Goal: Information Seeking & Learning: Learn about a topic

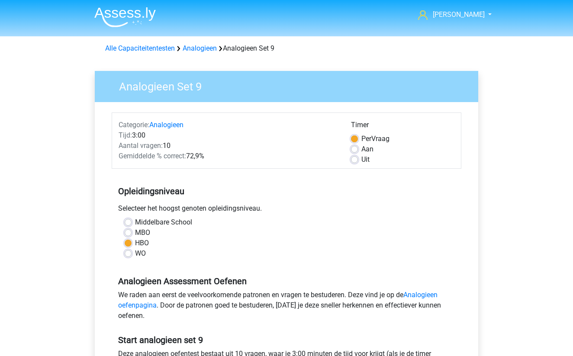
drag, startPoint x: 0, startPoint y: 0, endPoint x: 75, endPoint y: 169, distance: 184.8
click at [153, 213] on div "Opleidingsniveau Selecteer het hoogst genoten opleidingsniveau. Middelbare Scho…" at bounding box center [287, 219] width 350 height 94
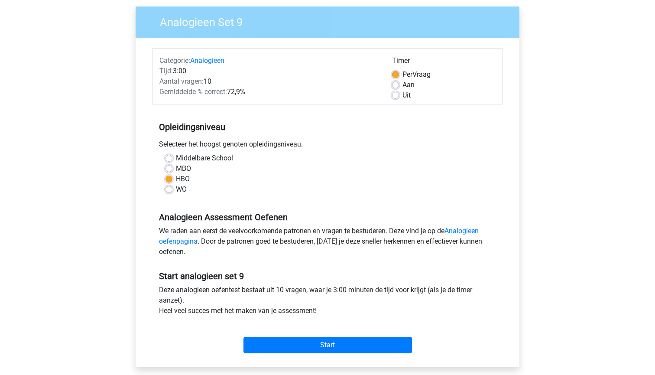
scroll to position [62, 0]
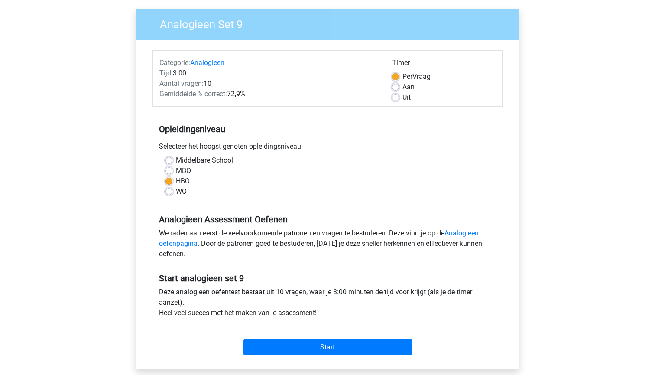
click at [176, 162] on label "Middelbare School" at bounding box center [204, 160] width 57 height 10
click at [168, 162] on input "Middelbare School" at bounding box center [168, 159] width 7 height 9
radio input "true"
click at [176, 181] on label "HBO" at bounding box center [183, 181] width 14 height 10
click at [172, 181] on input "HBO" at bounding box center [168, 180] width 7 height 9
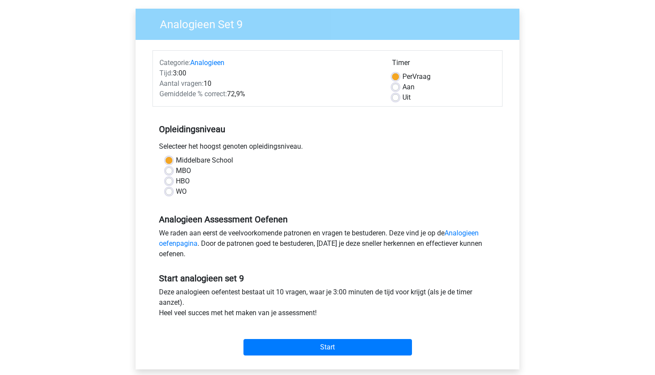
radio input "true"
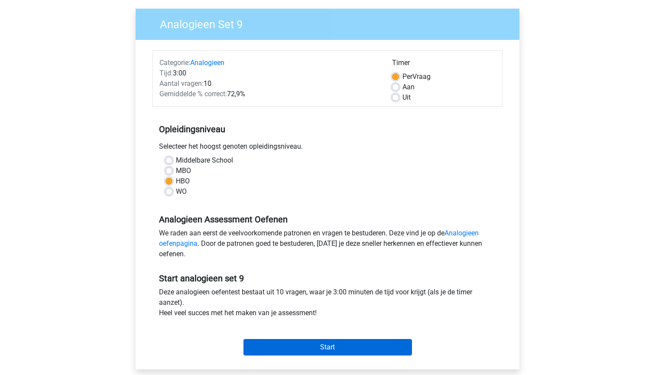
click at [311, 344] on input "Start" at bounding box center [327, 347] width 168 height 16
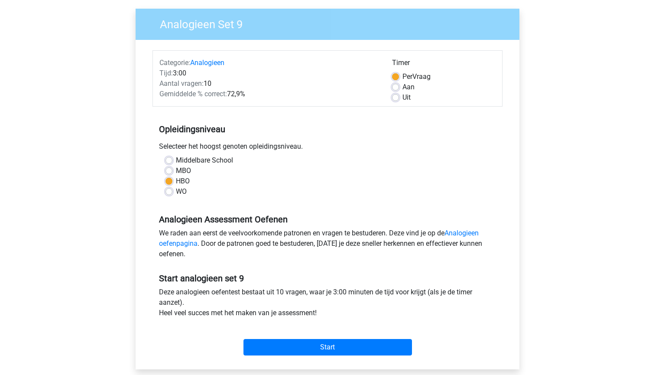
click at [250, 338] on div "Start" at bounding box center [327, 340] width 350 height 30
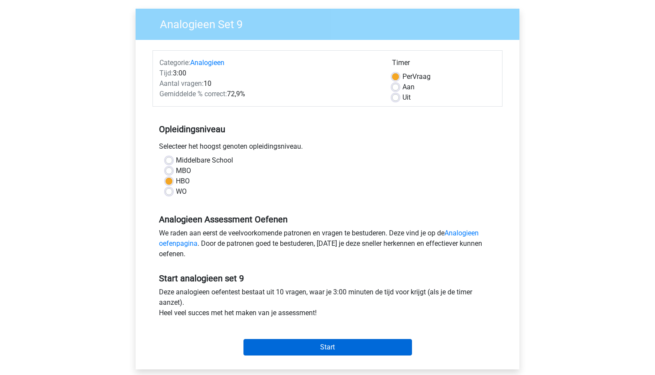
click at [253, 351] on input "Start" at bounding box center [327, 347] width 168 height 16
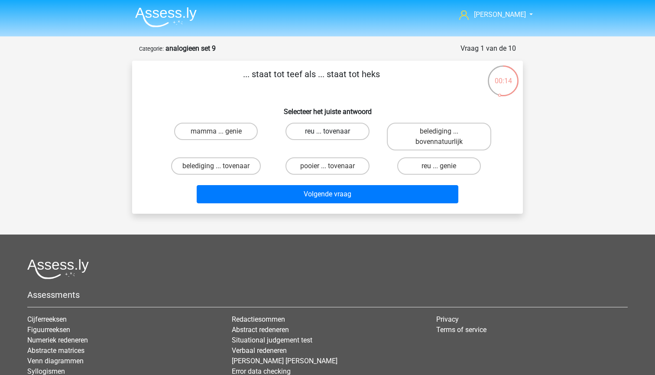
click at [353, 127] on label "reu ... tovenaar" at bounding box center [327, 131] width 84 height 17
click at [333, 131] on input "reu ... tovenaar" at bounding box center [330, 134] width 6 height 6
radio input "true"
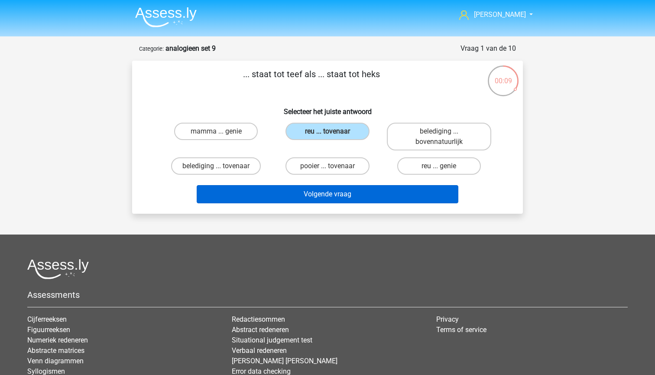
click at [349, 188] on button "Volgende vraag" at bounding box center [328, 194] width 262 height 18
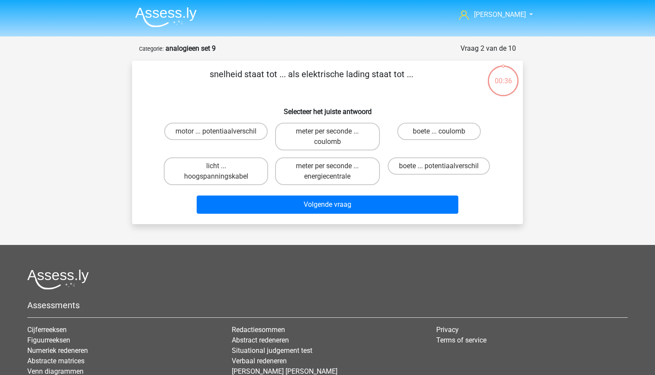
scroll to position [43, 0]
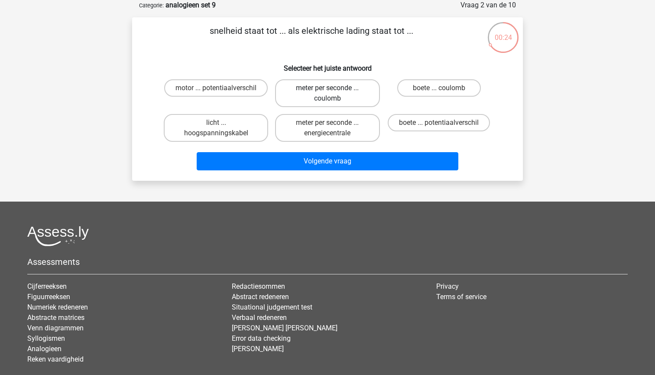
click at [318, 98] on label "meter per seconde ... coulomb" at bounding box center [327, 93] width 104 height 28
click at [327, 94] on input "meter per seconde ... coulomb" at bounding box center [330, 91] width 6 height 6
radio input "true"
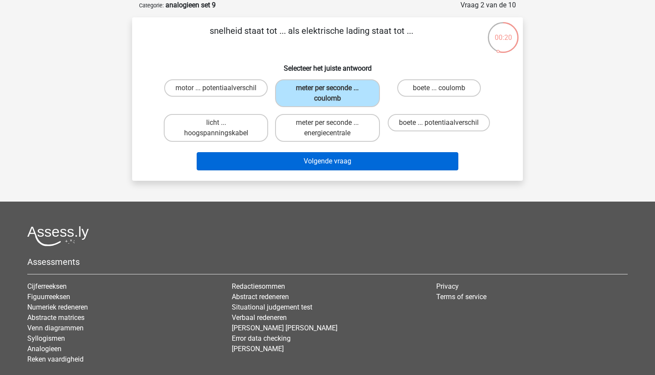
click at [355, 164] on button "Volgende vraag" at bounding box center [328, 161] width 262 height 18
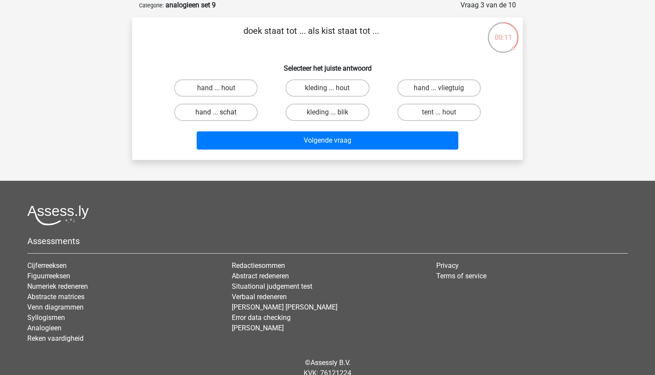
click at [208, 110] on label "hand ... schat" at bounding box center [216, 112] width 84 height 17
click at [216, 112] on input "hand ... schat" at bounding box center [219, 115] width 6 height 6
radio input "true"
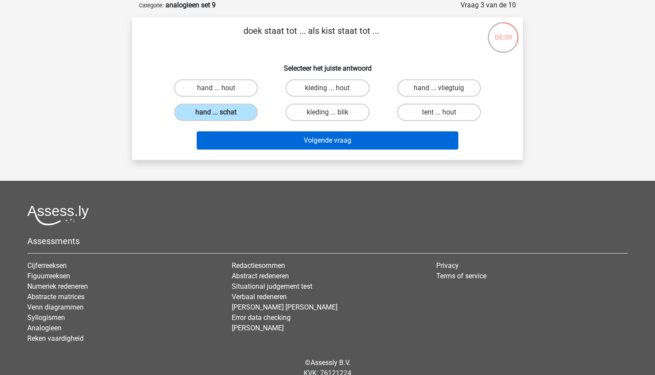
click at [226, 144] on button "Volgende vraag" at bounding box center [328, 140] width 262 height 18
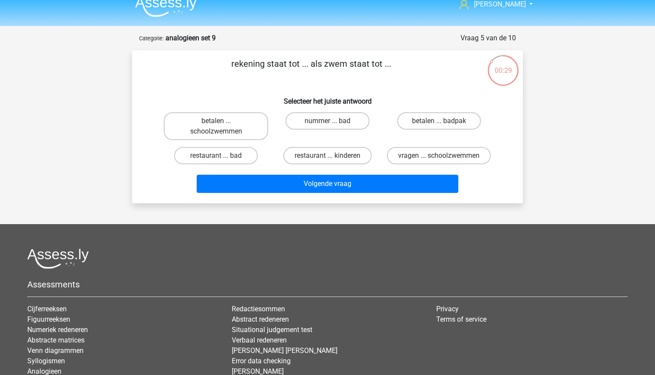
scroll to position [5, 0]
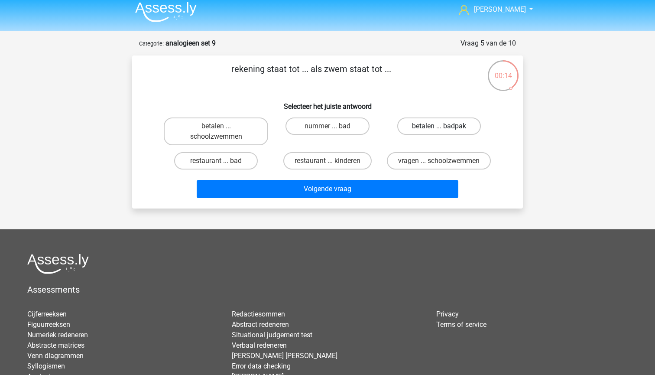
click at [422, 127] on label "betalen ... badpak" at bounding box center [439, 125] width 84 height 17
click at [439, 127] on input "betalen ... badpak" at bounding box center [442, 129] width 6 height 6
radio input "true"
click at [321, 129] on label "nummer ... bad" at bounding box center [327, 125] width 84 height 17
click at [327, 129] on input "nummer ... bad" at bounding box center [330, 129] width 6 height 6
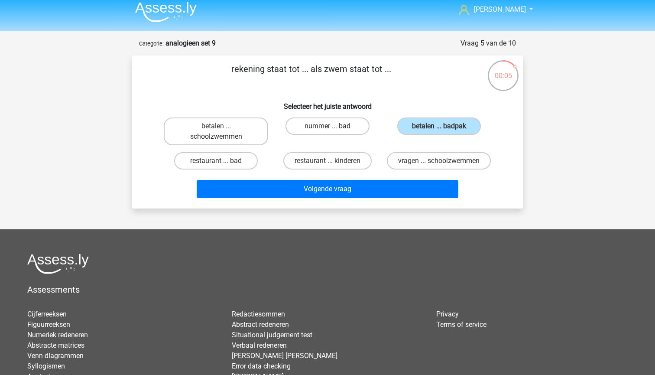
radio input "true"
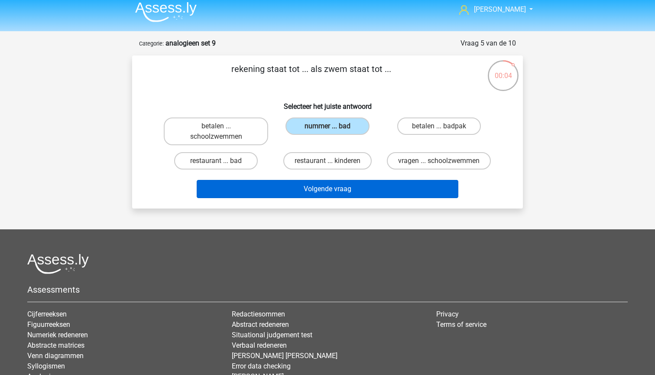
click at [333, 198] on button "Volgende vraag" at bounding box center [328, 189] width 262 height 18
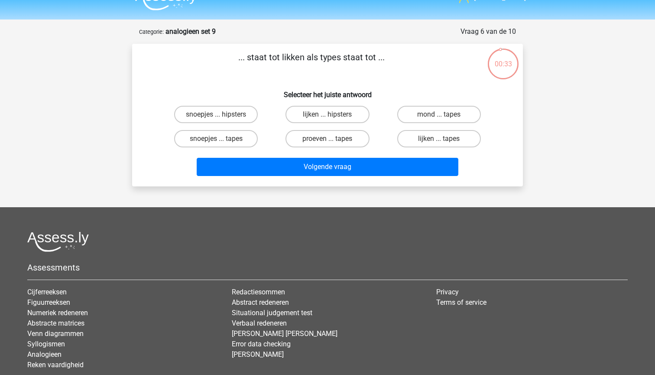
scroll to position [8, 0]
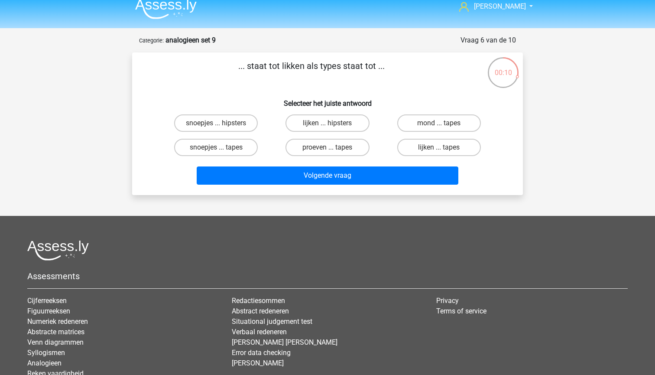
click at [327, 126] on input "lijken ... hipsters" at bounding box center [330, 126] width 6 height 6
radio input "true"
click at [437, 146] on label "lijken ... tapes" at bounding box center [439, 147] width 84 height 17
click at [439, 147] on input "lijken ... tapes" at bounding box center [442, 150] width 6 height 6
radio input "true"
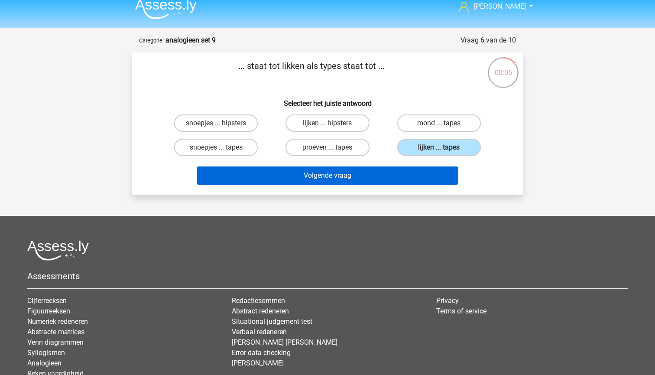
click at [411, 172] on button "Volgende vraag" at bounding box center [328, 175] width 262 height 18
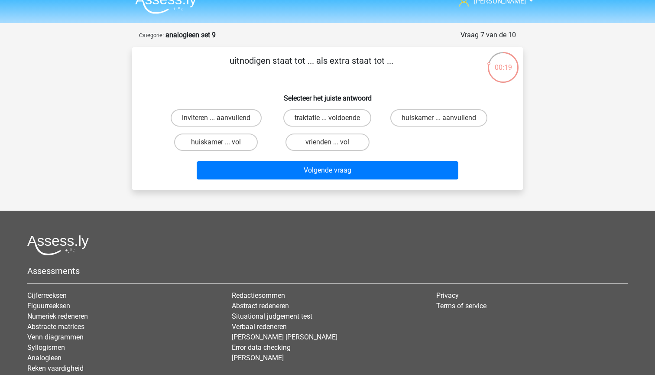
scroll to position [10, 0]
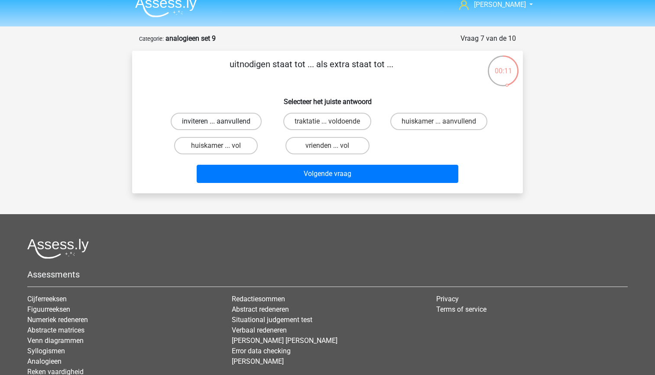
click at [242, 117] on label "inviteren ... aanvullend" at bounding box center [216, 121] width 91 height 17
click at [222, 121] on input "inviteren ... aanvullend" at bounding box center [219, 124] width 6 height 6
radio input "true"
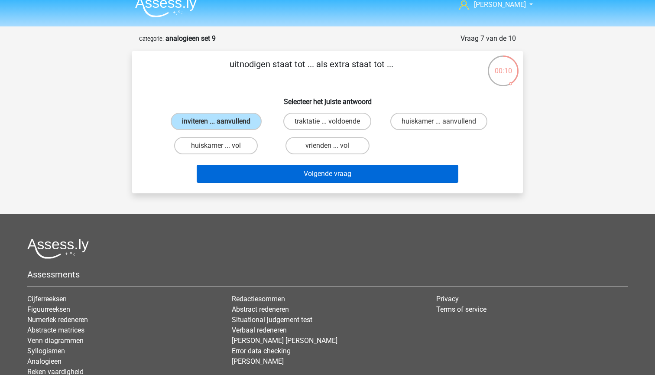
click at [270, 174] on button "Volgende vraag" at bounding box center [328, 174] width 262 height 18
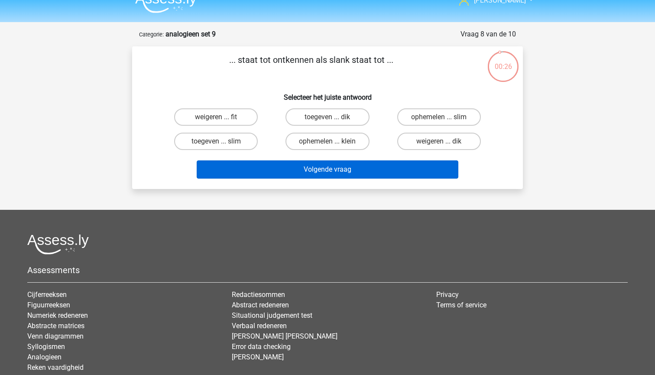
scroll to position [15, 0]
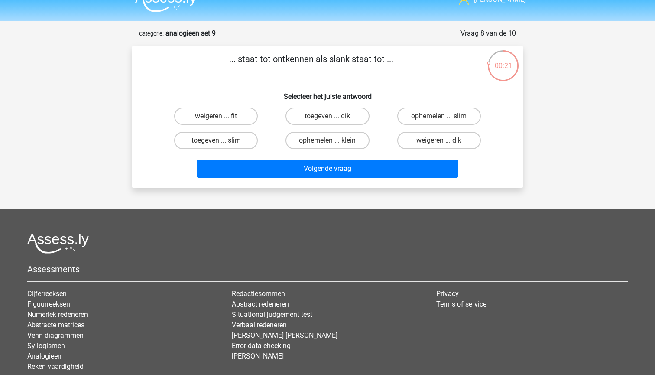
click at [331, 119] on input "toegeven ... dik" at bounding box center [330, 119] width 6 height 6
radio input "true"
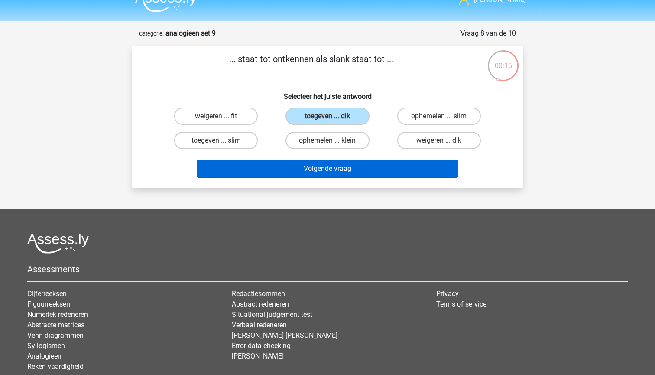
click at [327, 168] on button "Volgende vraag" at bounding box center [328, 168] width 262 height 18
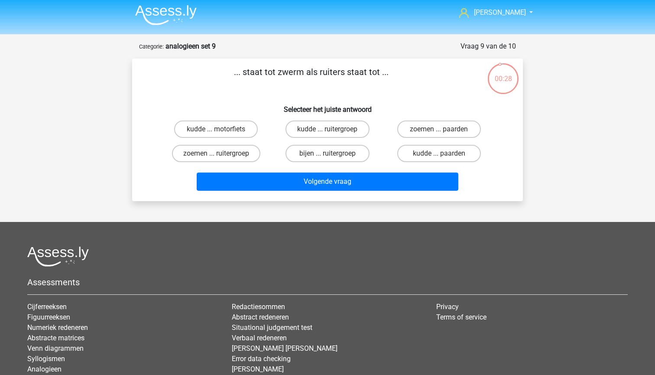
scroll to position [2, 0]
click at [323, 134] on label "kudde ... ruitergroep" at bounding box center [327, 129] width 84 height 17
click at [327, 134] on input "kudde ... ruitergroep" at bounding box center [330, 132] width 6 height 6
radio input "true"
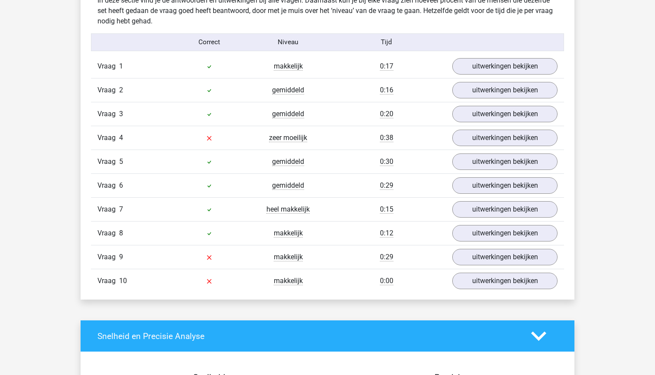
scroll to position [541, 0]
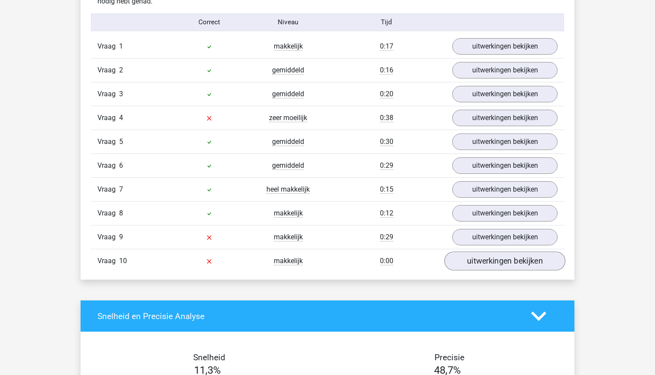
click at [479, 259] on link "uitwerkingen bekijken" at bounding box center [504, 260] width 121 height 19
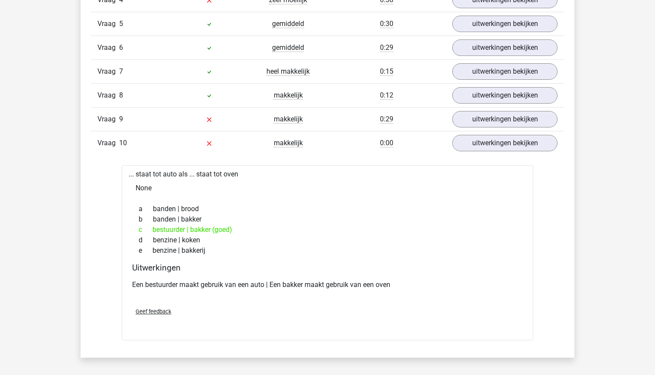
scroll to position [660, 0]
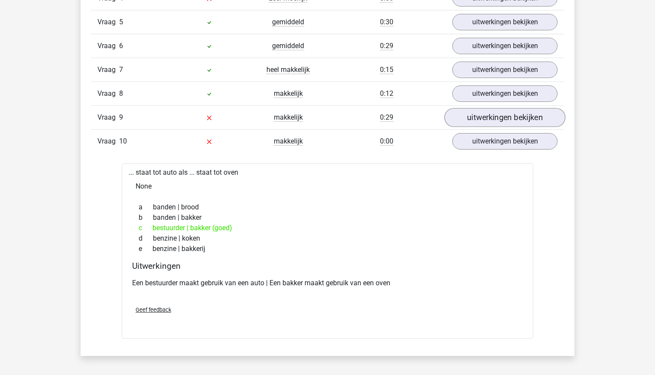
click at [484, 113] on link "uitwerkingen bekijken" at bounding box center [504, 117] width 121 height 19
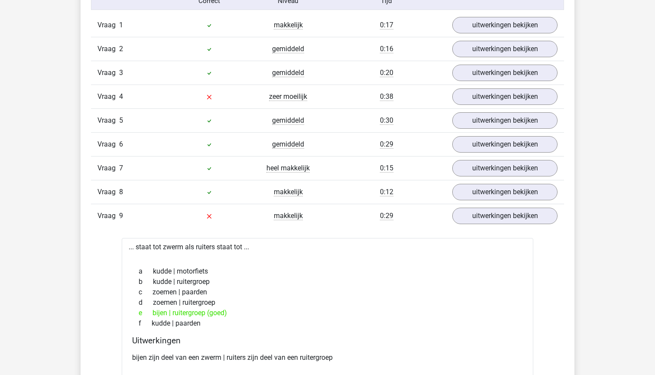
scroll to position [554, 0]
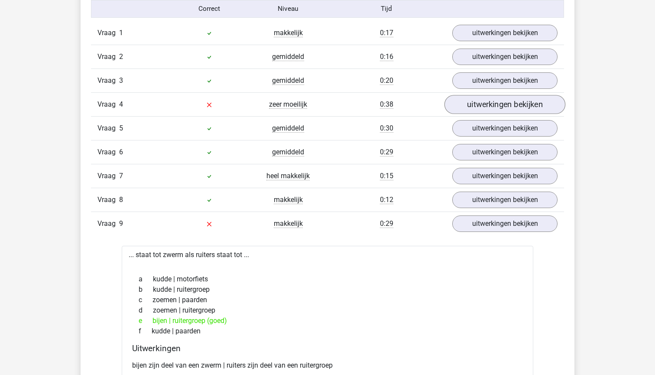
click at [541, 104] on link "uitwerkingen bekijken" at bounding box center [504, 104] width 121 height 19
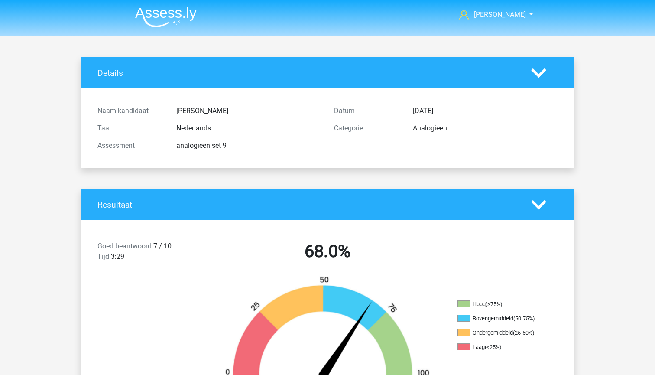
scroll to position [0, 0]
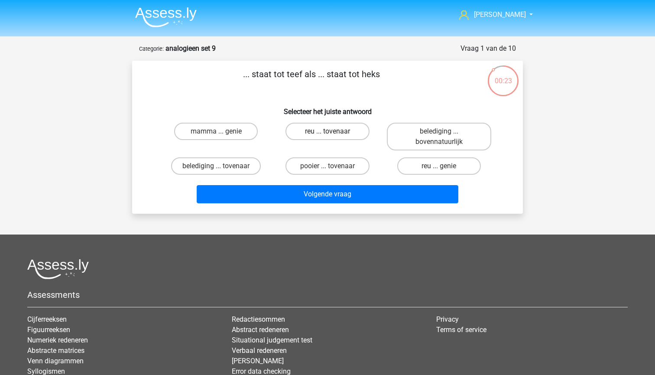
click at [337, 136] on label "reu ... tovenaar" at bounding box center [327, 131] width 84 height 17
click at [333, 136] on input "reu ... tovenaar" at bounding box center [330, 134] width 6 height 6
radio input "true"
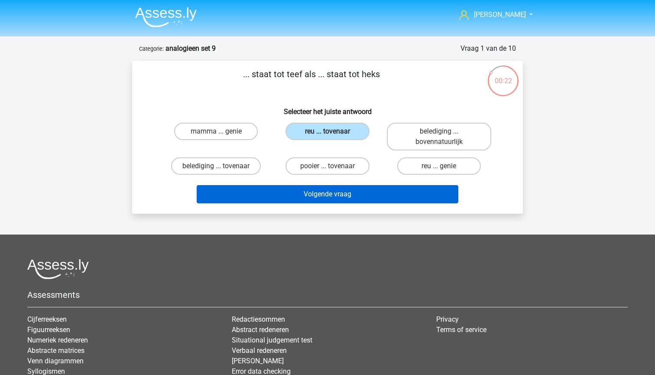
click at [336, 195] on button "Volgende vraag" at bounding box center [328, 194] width 262 height 18
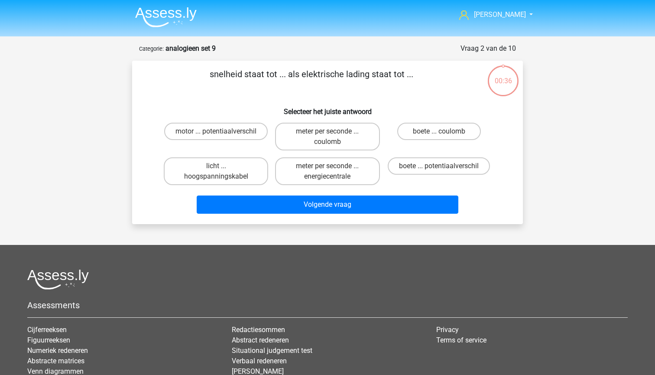
scroll to position [43, 0]
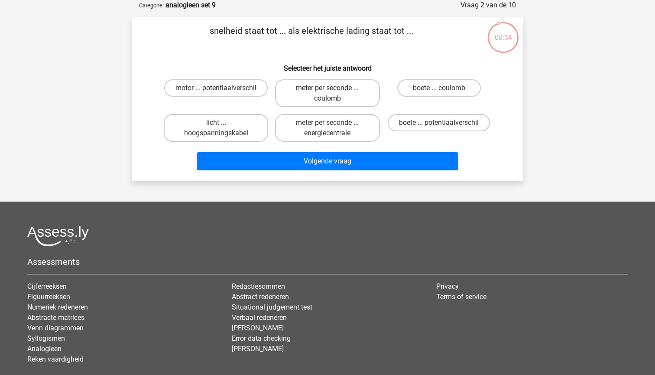
click at [335, 102] on label "meter per seconde ... coulomb" at bounding box center [327, 93] width 104 height 28
click at [333, 94] on input "meter per seconde ... coulomb" at bounding box center [330, 91] width 6 height 6
radio input "true"
click at [317, 178] on div "snelheid staat tot ... als elektrische lading staat tot ... Selecteer het juist…" at bounding box center [327, 98] width 391 height 163
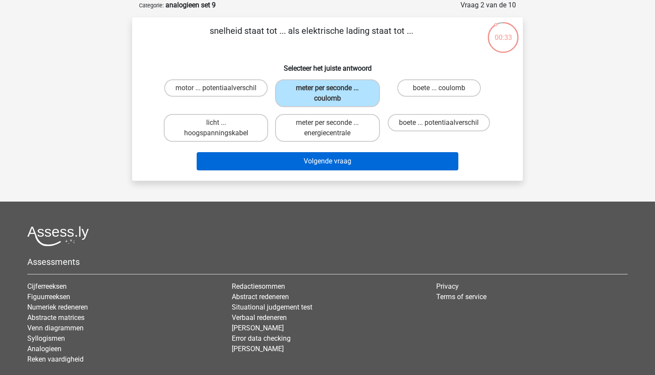
click at [317, 165] on button "Volgende vraag" at bounding box center [328, 161] width 262 height 18
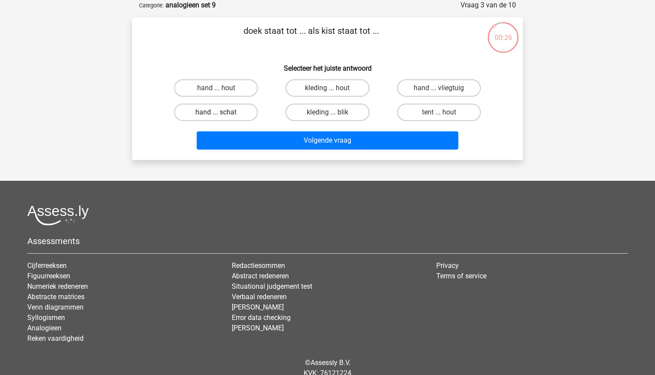
click at [218, 112] on label "hand ... schat" at bounding box center [216, 112] width 84 height 17
click at [218, 112] on input "hand ... schat" at bounding box center [219, 115] width 6 height 6
radio input "true"
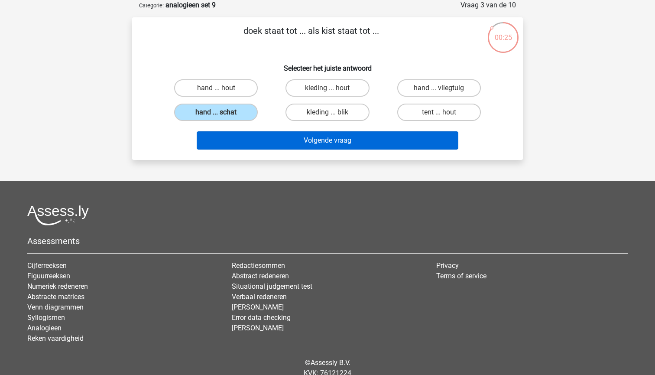
click at [244, 145] on button "Volgende vraag" at bounding box center [328, 140] width 262 height 18
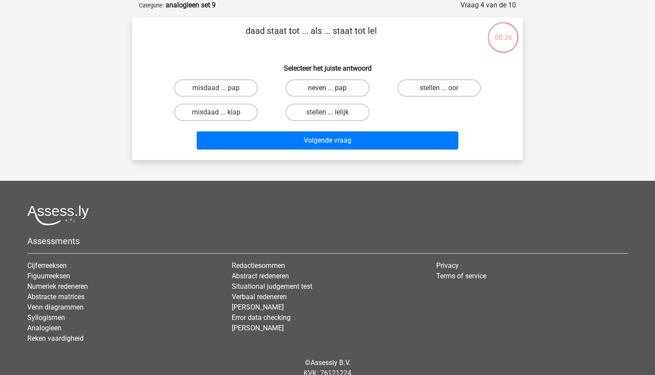
click at [323, 88] on label "neven ... pap" at bounding box center [327, 87] width 84 height 17
click at [327, 88] on input "neven ... pap" at bounding box center [330, 91] width 6 height 6
radio input "true"
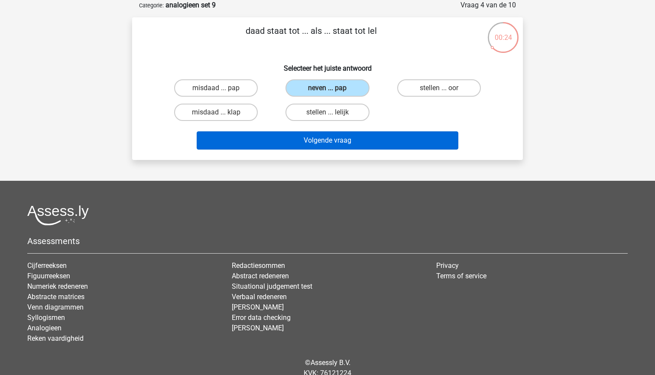
click at [330, 140] on button "Volgende vraag" at bounding box center [328, 140] width 262 height 18
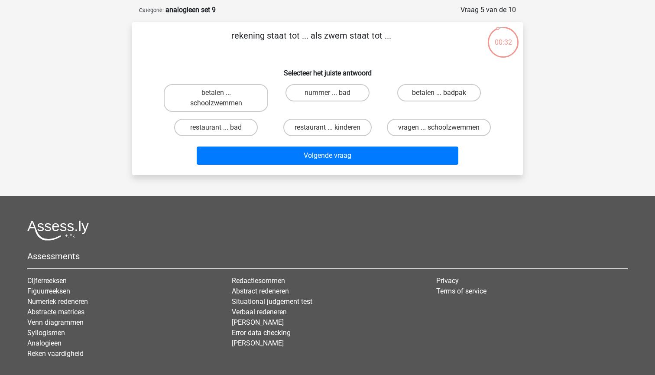
scroll to position [40, 0]
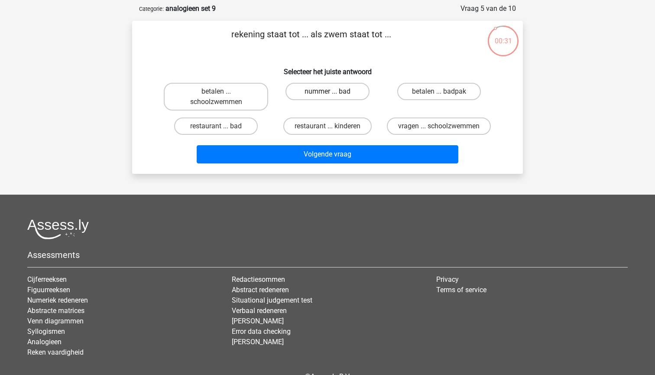
click at [333, 93] on label "nummer ... bad" at bounding box center [327, 91] width 84 height 17
click at [333, 93] on input "nummer ... bad" at bounding box center [330, 94] width 6 height 6
radio input "true"
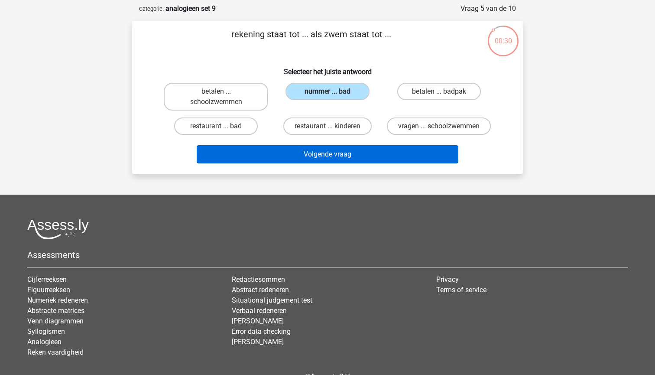
click at [319, 158] on button "Volgende vraag" at bounding box center [328, 154] width 262 height 18
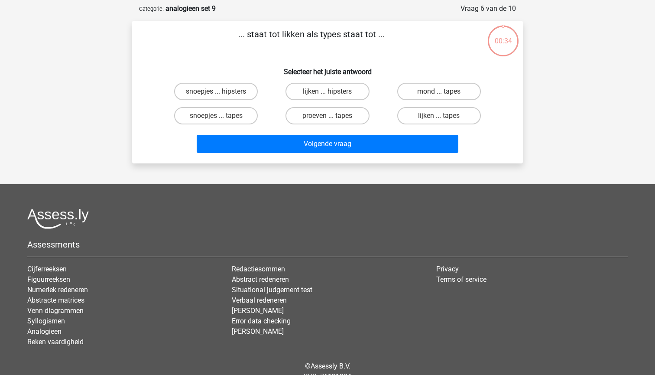
scroll to position [43, 0]
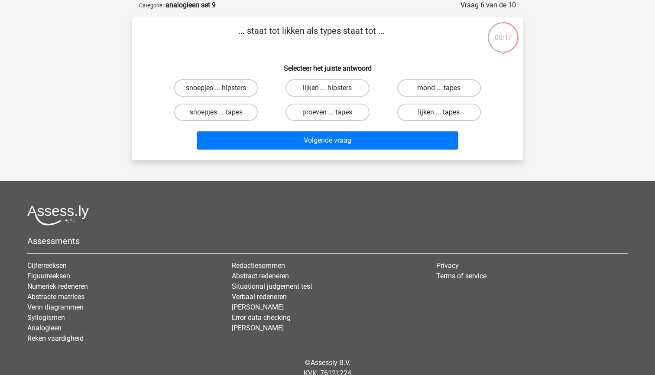
click at [454, 116] on label "lijken ... tapes" at bounding box center [439, 112] width 84 height 17
click at [444, 116] on input "lijken ... tapes" at bounding box center [442, 115] width 6 height 6
radio input "true"
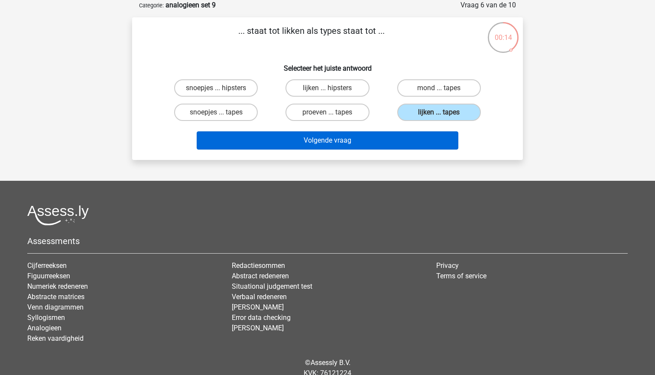
click at [425, 138] on button "Volgende vraag" at bounding box center [328, 140] width 262 height 18
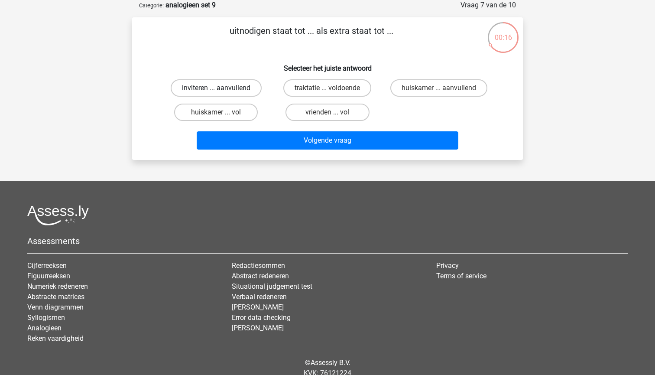
click at [210, 91] on label "inviteren ... aanvullend" at bounding box center [216, 87] width 91 height 17
click at [216, 91] on input "inviteren ... aanvullend" at bounding box center [219, 91] width 6 height 6
radio input "true"
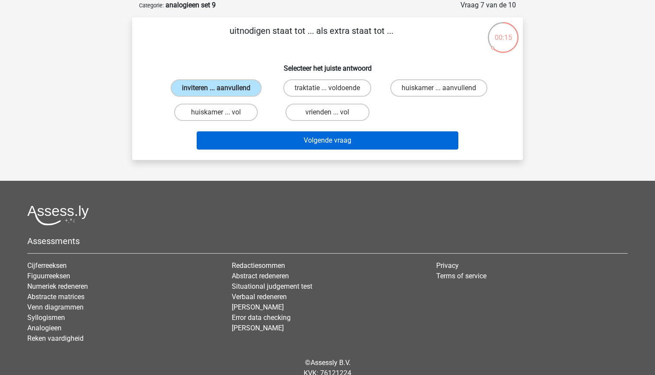
click at [250, 132] on button "Volgende vraag" at bounding box center [328, 140] width 262 height 18
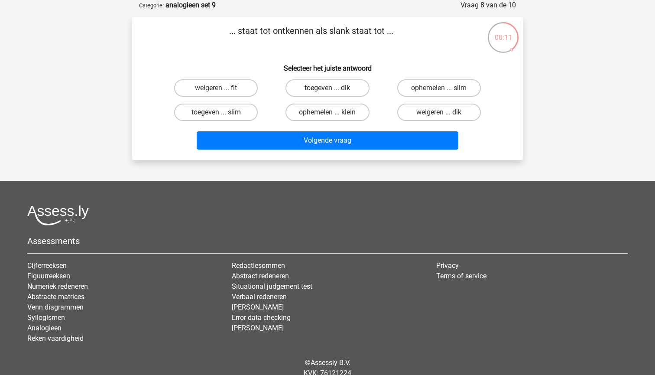
click at [344, 88] on label "toegeven ... dik" at bounding box center [327, 87] width 84 height 17
click at [333, 88] on input "toegeven ... dik" at bounding box center [330, 91] width 6 height 6
radio input "true"
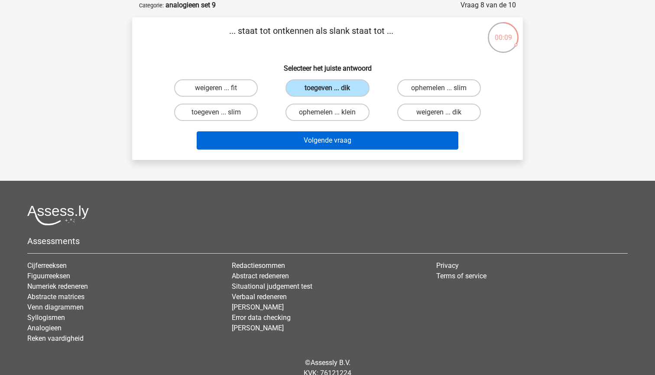
click at [338, 140] on button "Volgende vraag" at bounding box center [328, 140] width 262 height 18
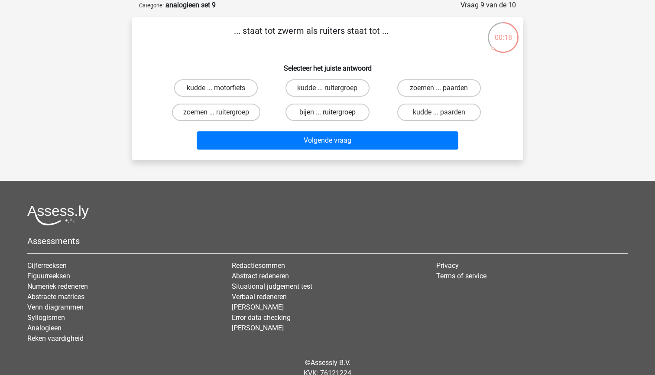
click at [341, 108] on label "bijen ... ruitergroep" at bounding box center [327, 112] width 84 height 17
click at [333, 112] on input "bijen ... ruitergroep" at bounding box center [330, 115] width 6 height 6
radio input "true"
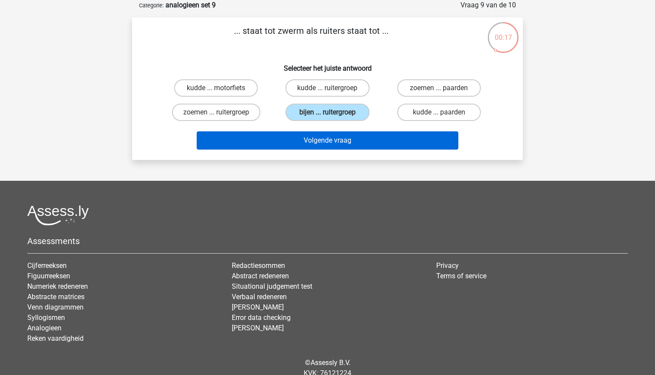
click at [311, 148] on button "Volgende vraag" at bounding box center [328, 140] width 262 height 18
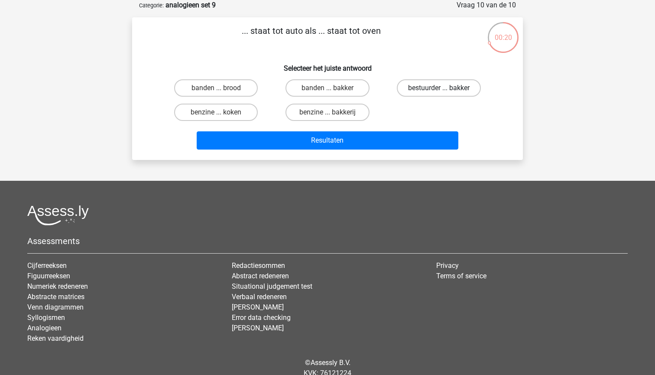
click at [439, 85] on label "bestuurder ... bakker" at bounding box center [439, 87] width 84 height 17
click at [439, 88] on input "bestuurder ... bakker" at bounding box center [442, 91] width 6 height 6
radio input "true"
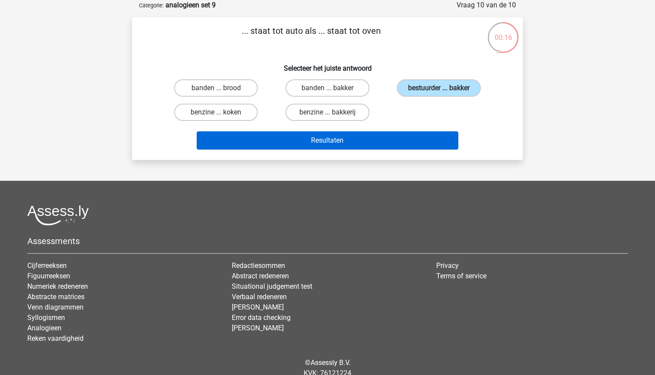
click at [400, 143] on button "Resultaten" at bounding box center [328, 140] width 262 height 18
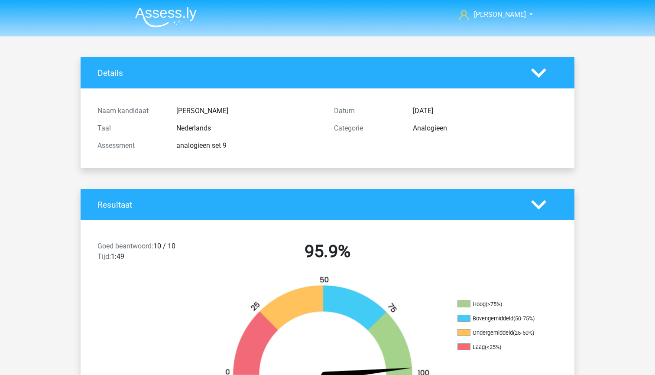
click at [168, 21] on img at bounding box center [165, 17] width 61 height 20
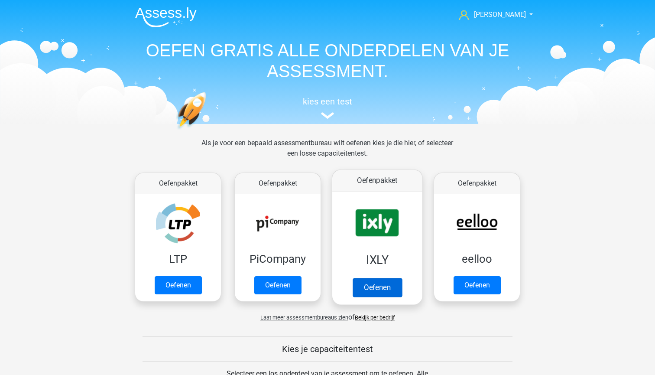
click at [379, 278] on link "Oefenen" at bounding box center [377, 287] width 49 height 19
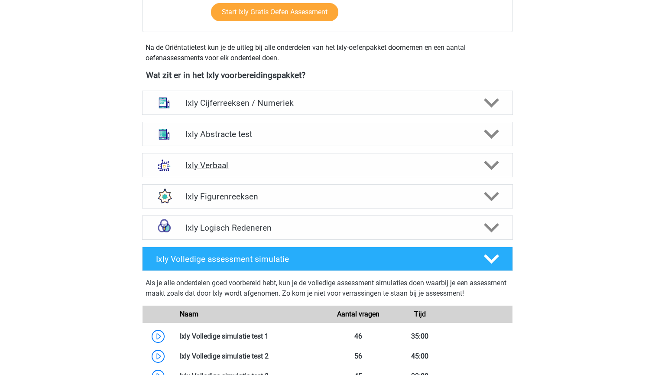
scroll to position [288, 0]
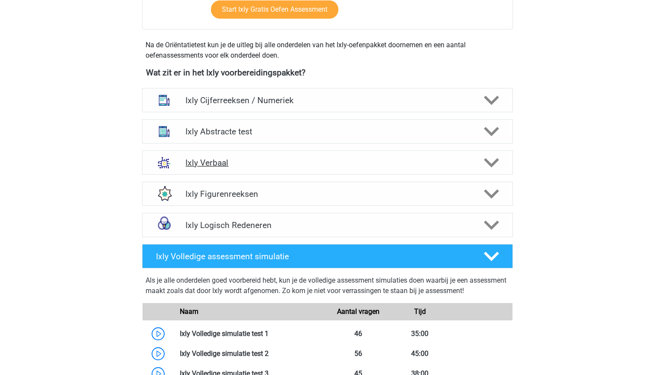
click at [324, 158] on h4 "Ixly Verbaal" at bounding box center [327, 163] width 284 height 10
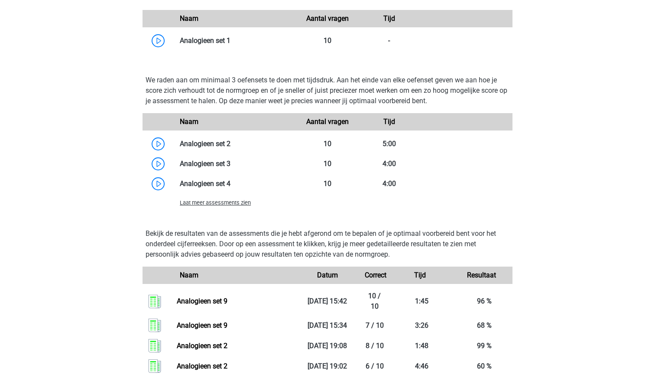
scroll to position [766, 0]
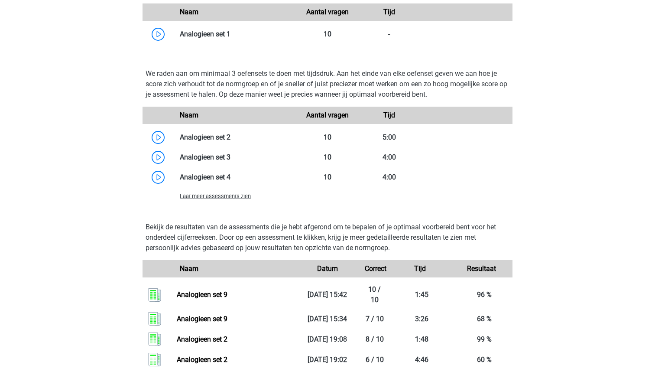
click at [239, 195] on span "Laat meer assessments zien" at bounding box center [215, 196] width 71 height 6
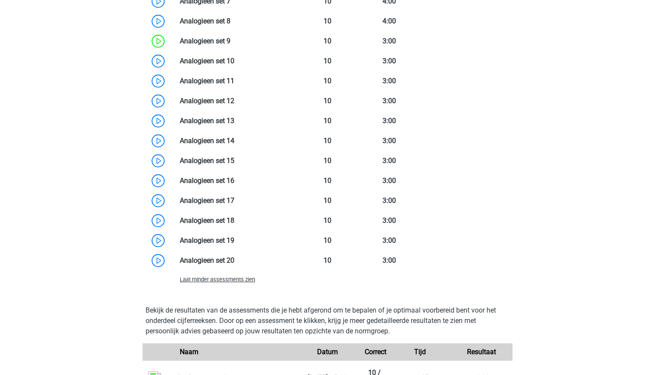
scroll to position [1002, 0]
